Goal: Navigation & Orientation: Find specific page/section

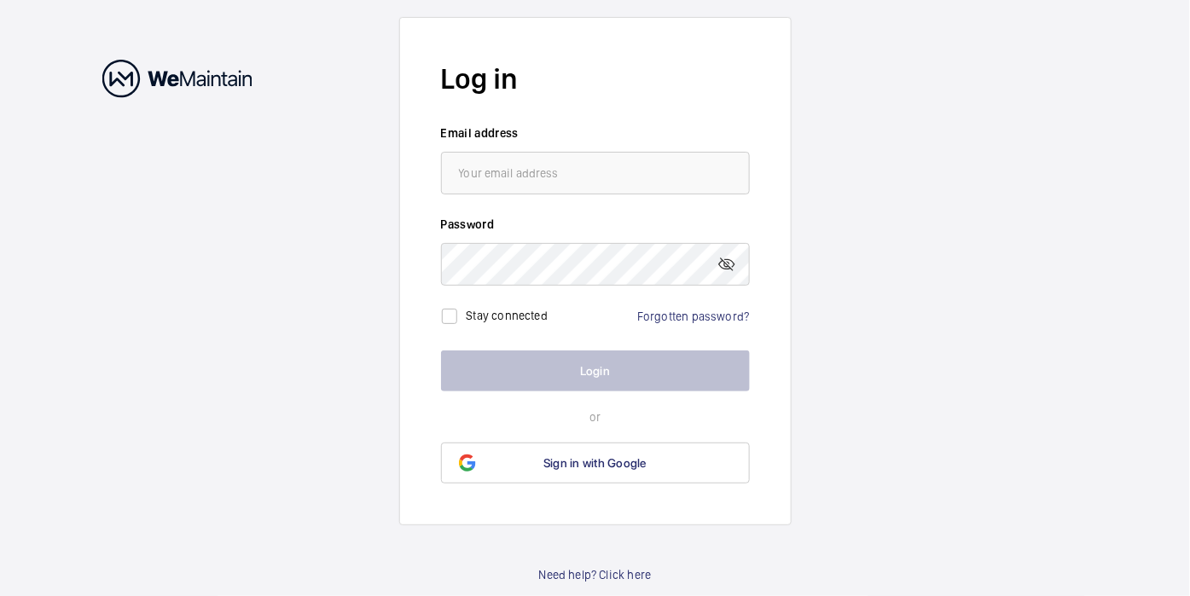
type input "[PERSON_NAME][EMAIL_ADDRESS][PERSON_NAME][DOMAIN_NAME]"
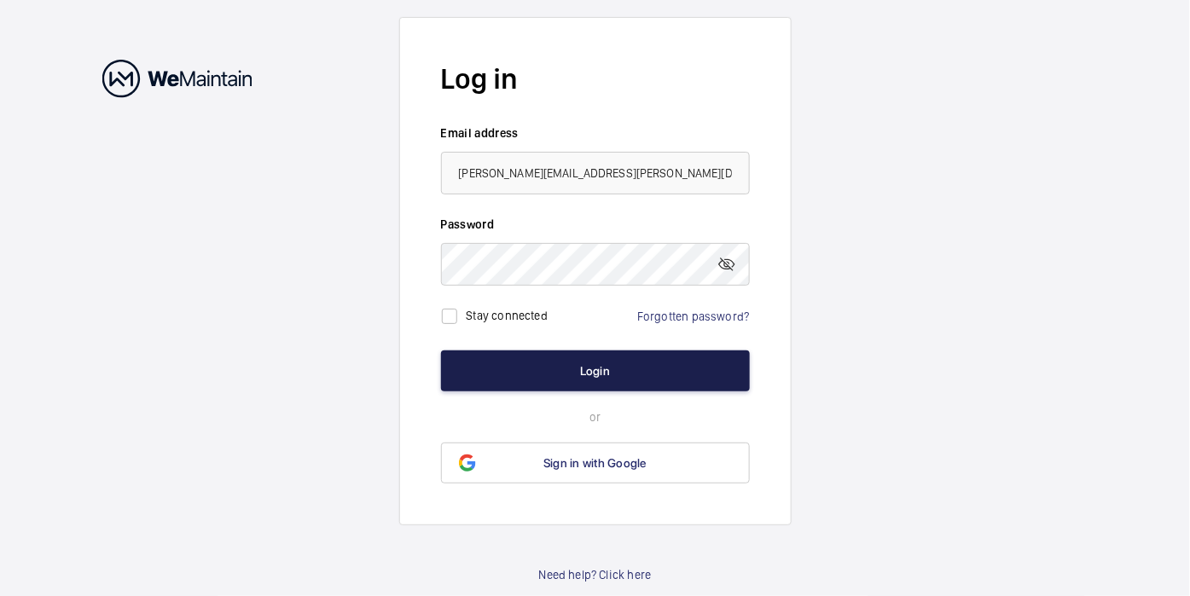
click at [595, 363] on button "Login" at bounding box center [595, 371] width 309 height 41
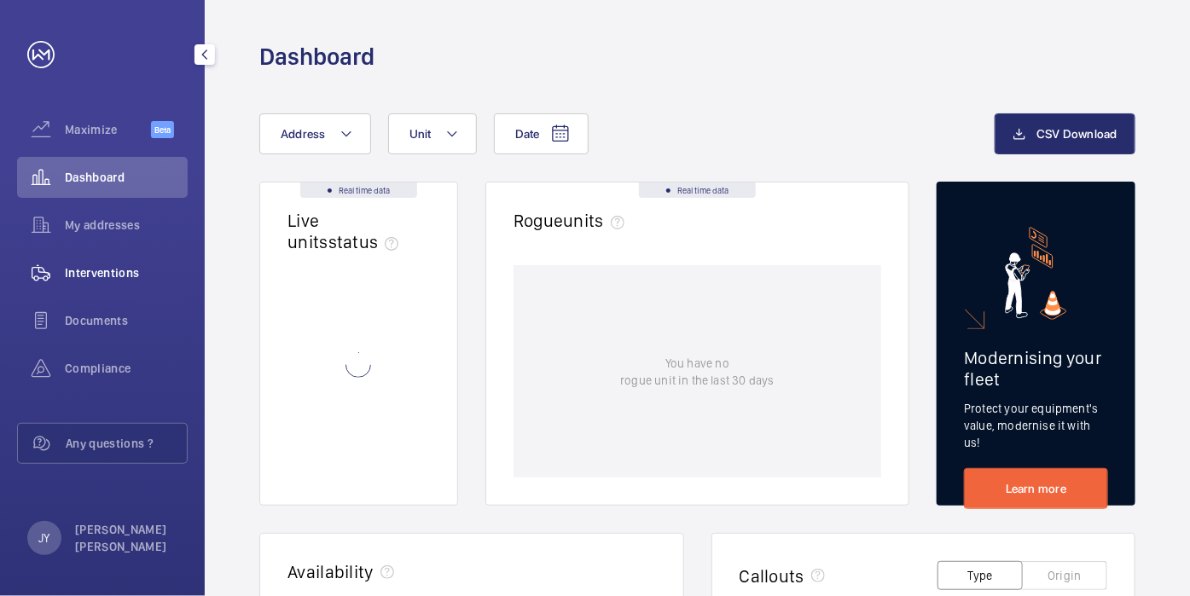
click at [127, 269] on span "Interventions" at bounding box center [126, 273] width 123 height 17
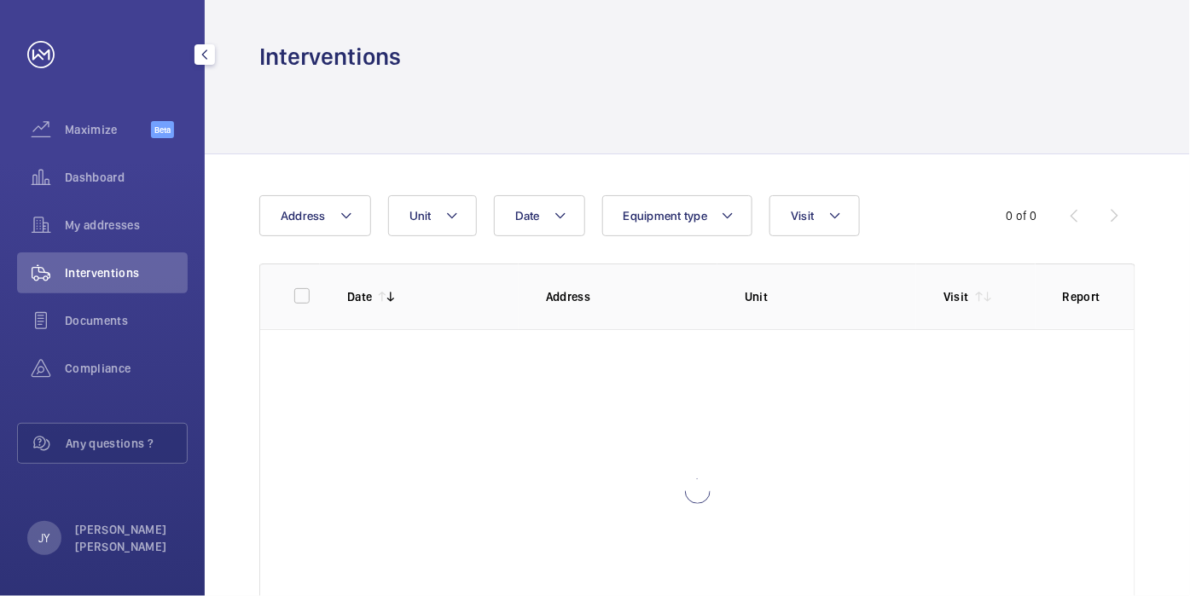
click at [206, 48] on mat-icon "button" at bounding box center [205, 55] width 20 height 14
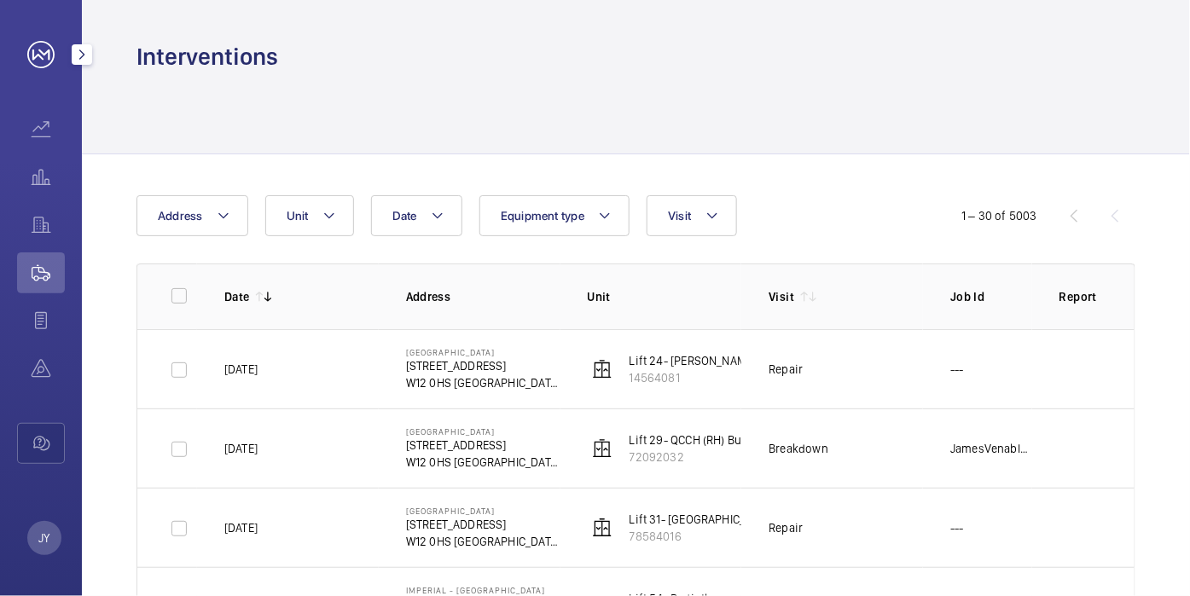
click at [75, 55] on mat-icon "button" at bounding box center [82, 55] width 20 height 14
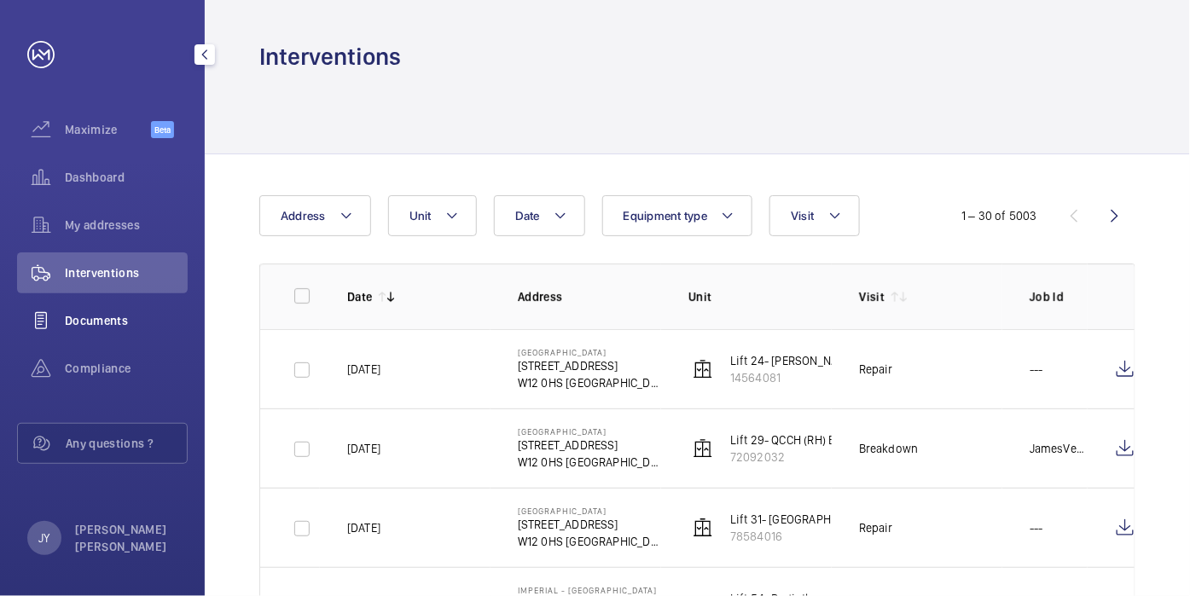
click at [119, 323] on span "Documents" at bounding box center [126, 320] width 123 height 17
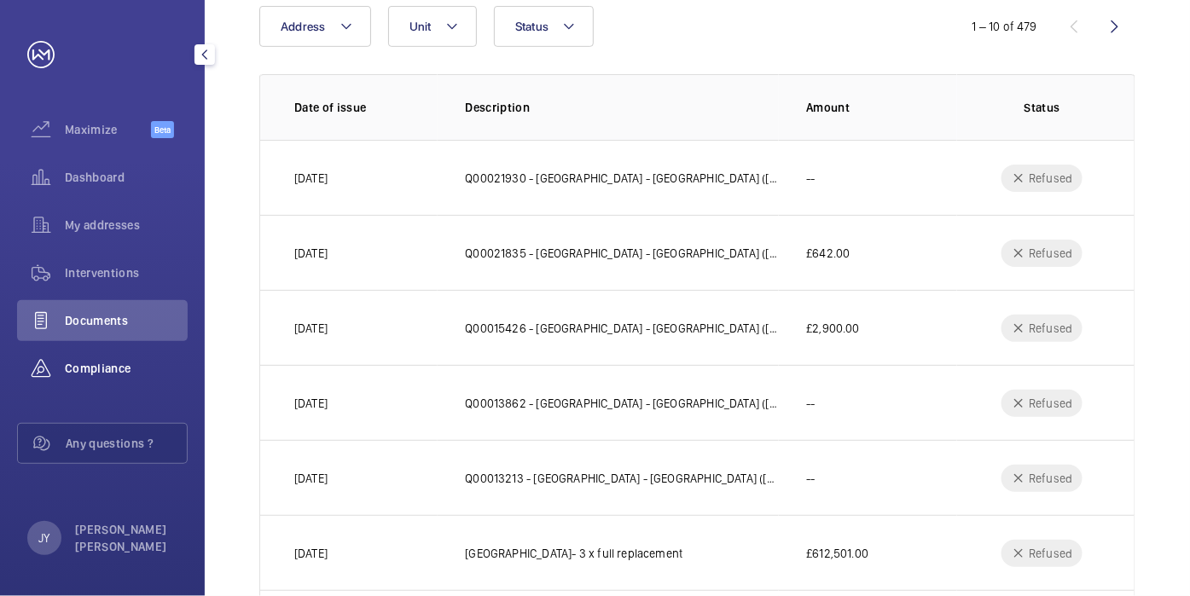
click at [108, 362] on span "Compliance" at bounding box center [126, 368] width 123 height 17
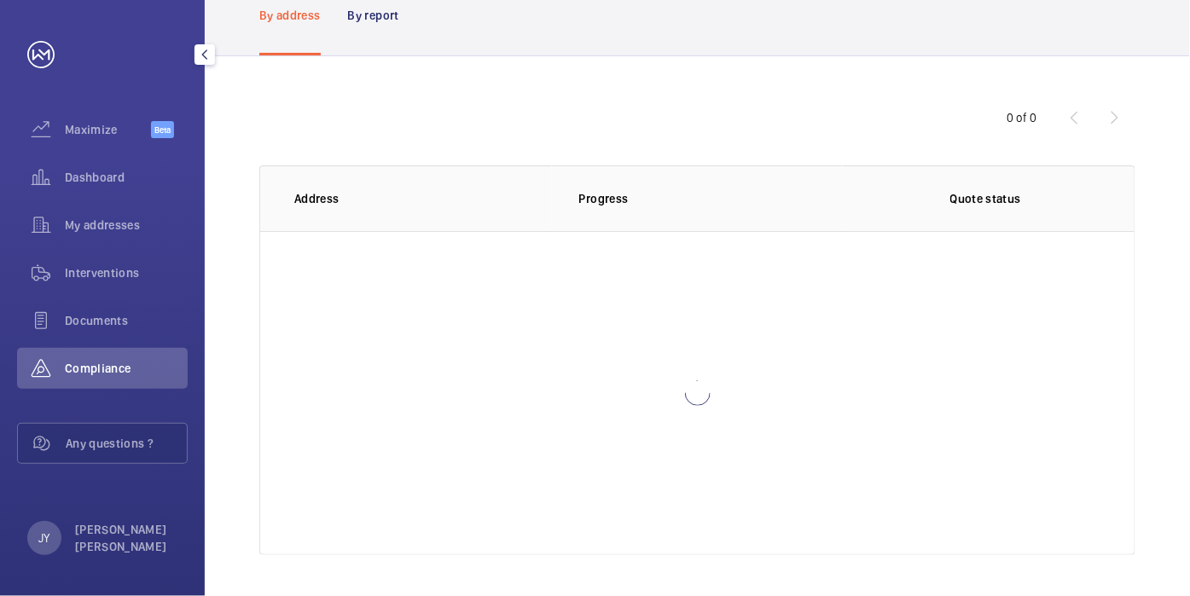
scroll to position [97, 0]
